Goal: Transaction & Acquisition: Book appointment/travel/reservation

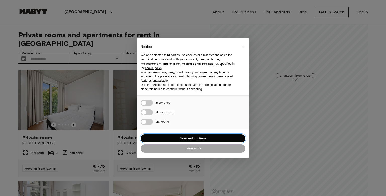
click at [186, 137] on button "Save and continue" at bounding box center [193, 138] width 105 height 8
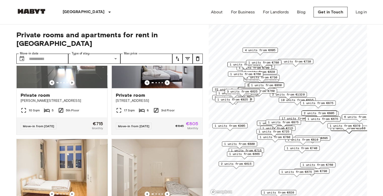
scroll to position [272, 0]
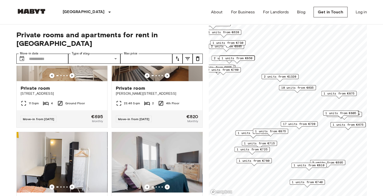
scroll to position [158, 0]
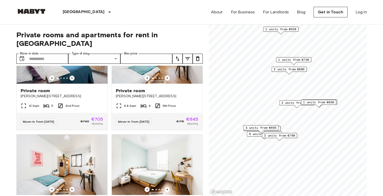
scroll to position [44, 0]
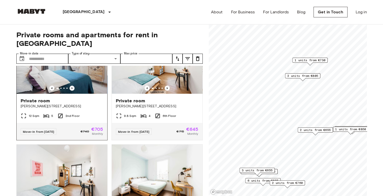
scroll to position [135, 0]
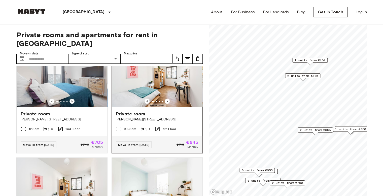
click at [151, 82] on img at bounding box center [157, 76] width 91 height 60
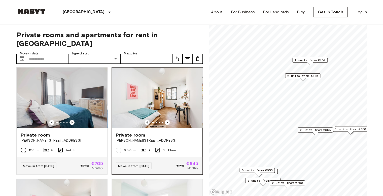
scroll to position [105, 0]
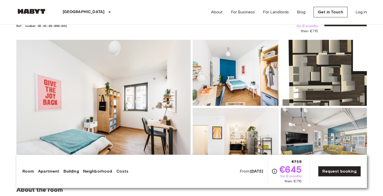
scroll to position [30, 0]
click at [311, 62] on img at bounding box center [324, 73] width 86 height 66
